Goal: Task Accomplishment & Management: Understand process/instructions

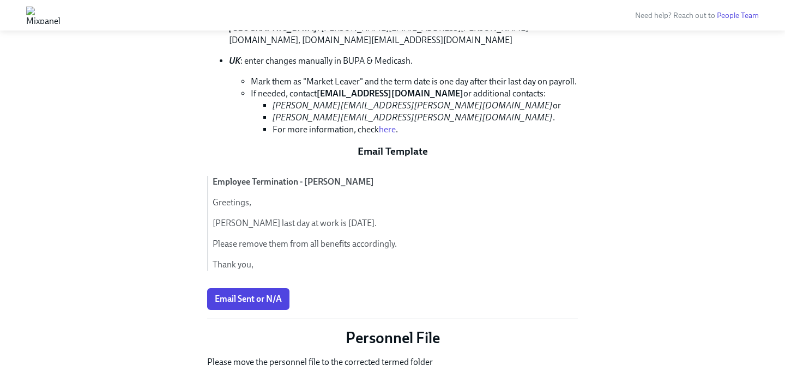
scroll to position [674, 0]
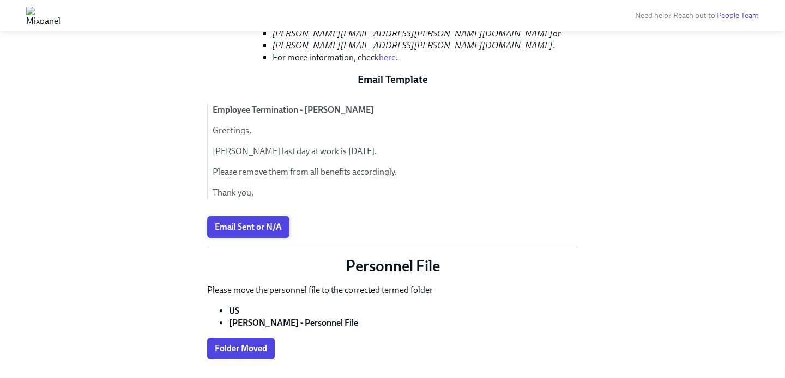
click at [261, 222] on button "Email Sent or N/A" at bounding box center [248, 227] width 82 height 22
click at [251, 343] on span "Folder Moved" at bounding box center [241, 348] width 52 height 11
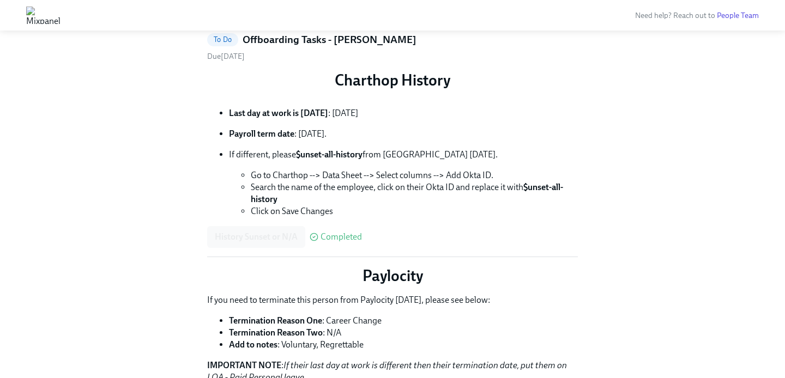
scroll to position [74, 0]
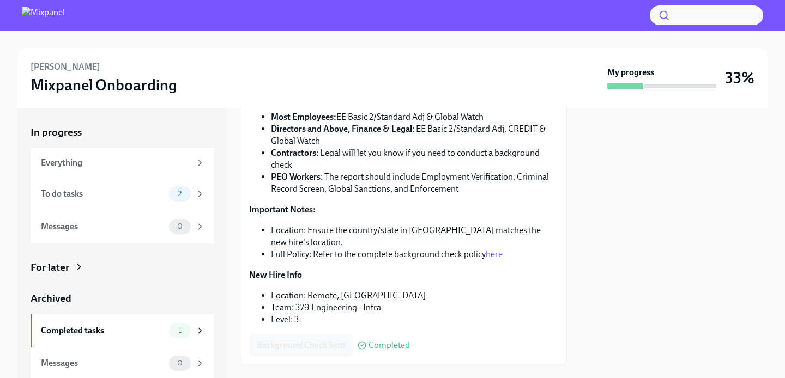
scroll to position [181, 0]
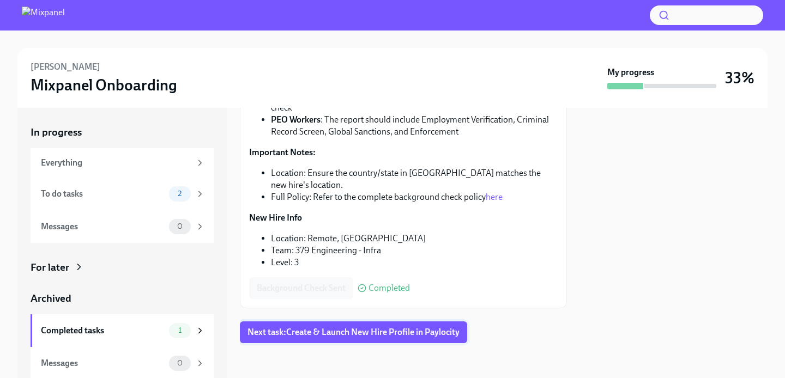
click at [329, 335] on span "Next task : Create & Launch New Hire Profile in Paylocity" at bounding box center [353, 332] width 212 height 11
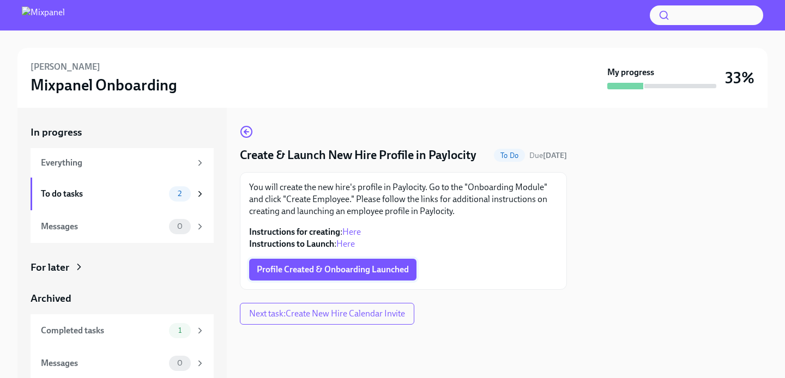
click at [340, 273] on span "Profile Created & Onboarding Launched" at bounding box center [333, 269] width 152 height 11
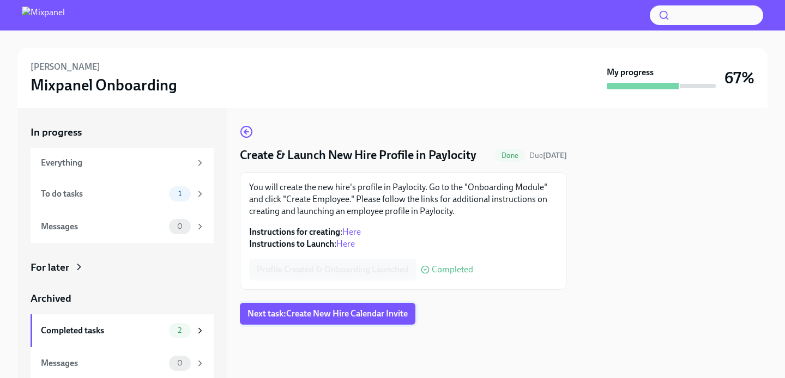
click at [335, 316] on span "Next task : Create New Hire Calendar Invite" at bounding box center [327, 314] width 160 height 11
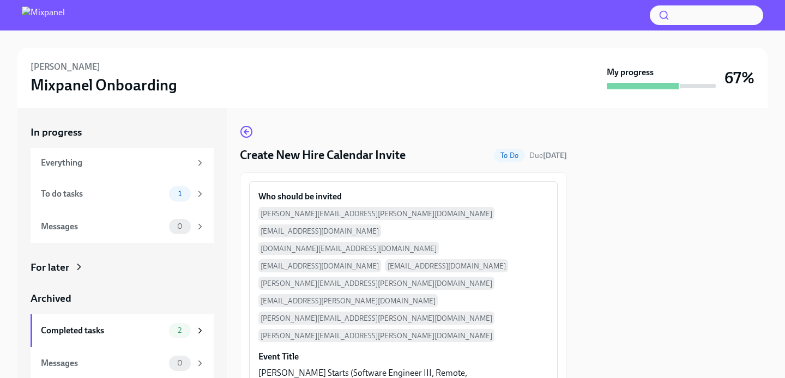
scroll to position [104, 0]
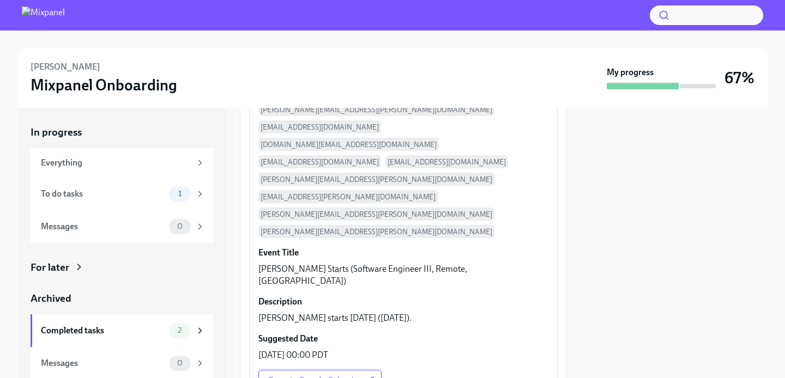
click at [335, 376] on span "Open in Google Calendar" at bounding box center [320, 381] width 105 height 11
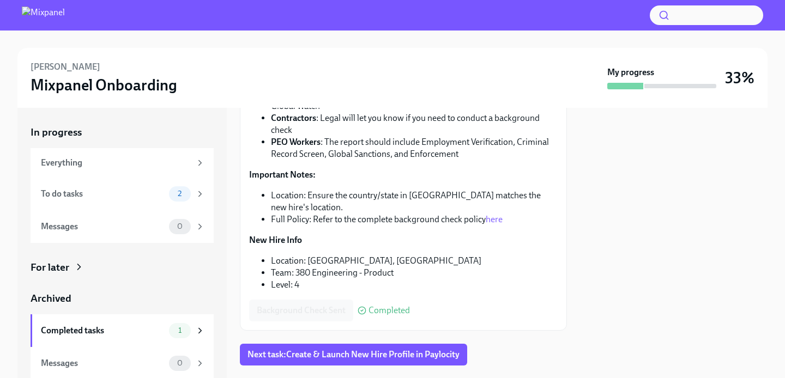
scroll to position [181, 0]
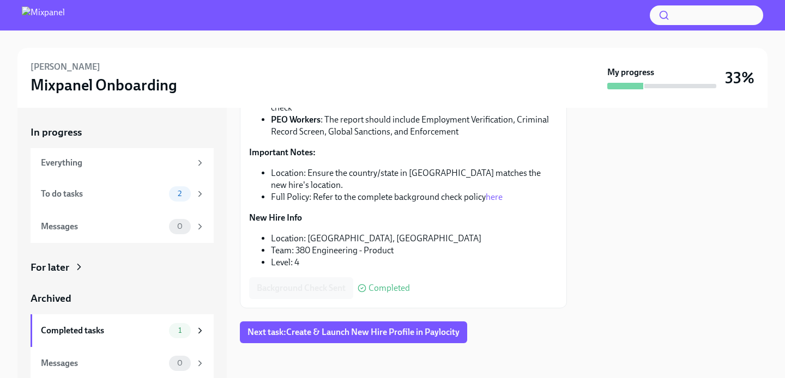
click at [337, 321] on div "Send Background Check Done Due in 2 days Please navigate to the new hire's prof…" at bounding box center [403, 143] width 327 height 399
click at [337, 328] on span "Next task : Create & Launch New Hire Profile in Paylocity" at bounding box center [353, 332] width 212 height 11
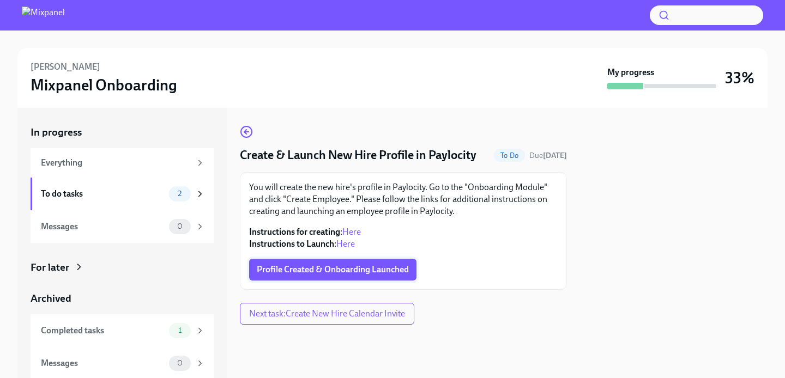
click at [340, 269] on span "Profile Created & Onboarding Launched" at bounding box center [333, 269] width 152 height 11
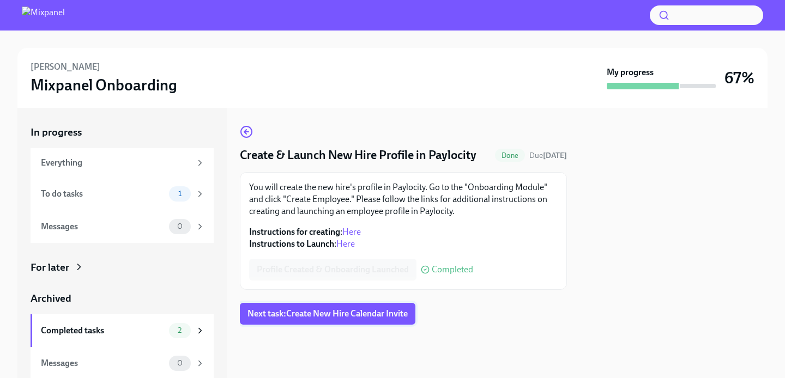
click at [330, 318] on span "Next task : Create New Hire Calendar Invite" at bounding box center [327, 314] width 160 height 11
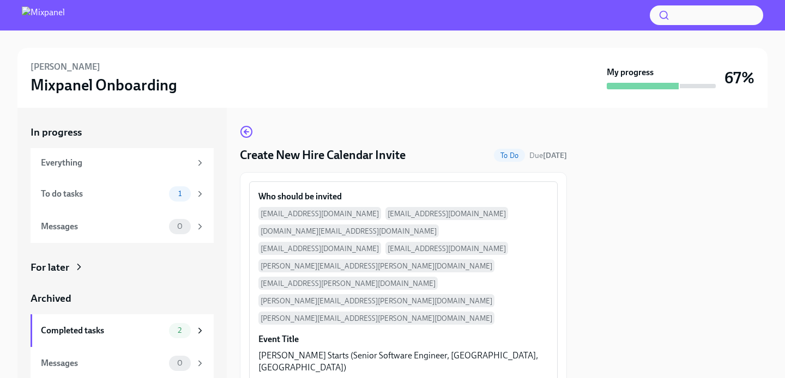
scroll to position [104, 0]
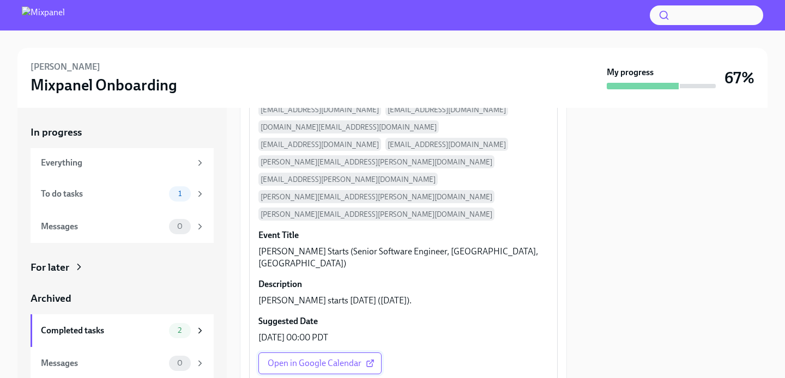
click at [319, 358] on span "Open in Google Calendar" at bounding box center [320, 363] width 105 height 11
